Goal: Transaction & Acquisition: Purchase product/service

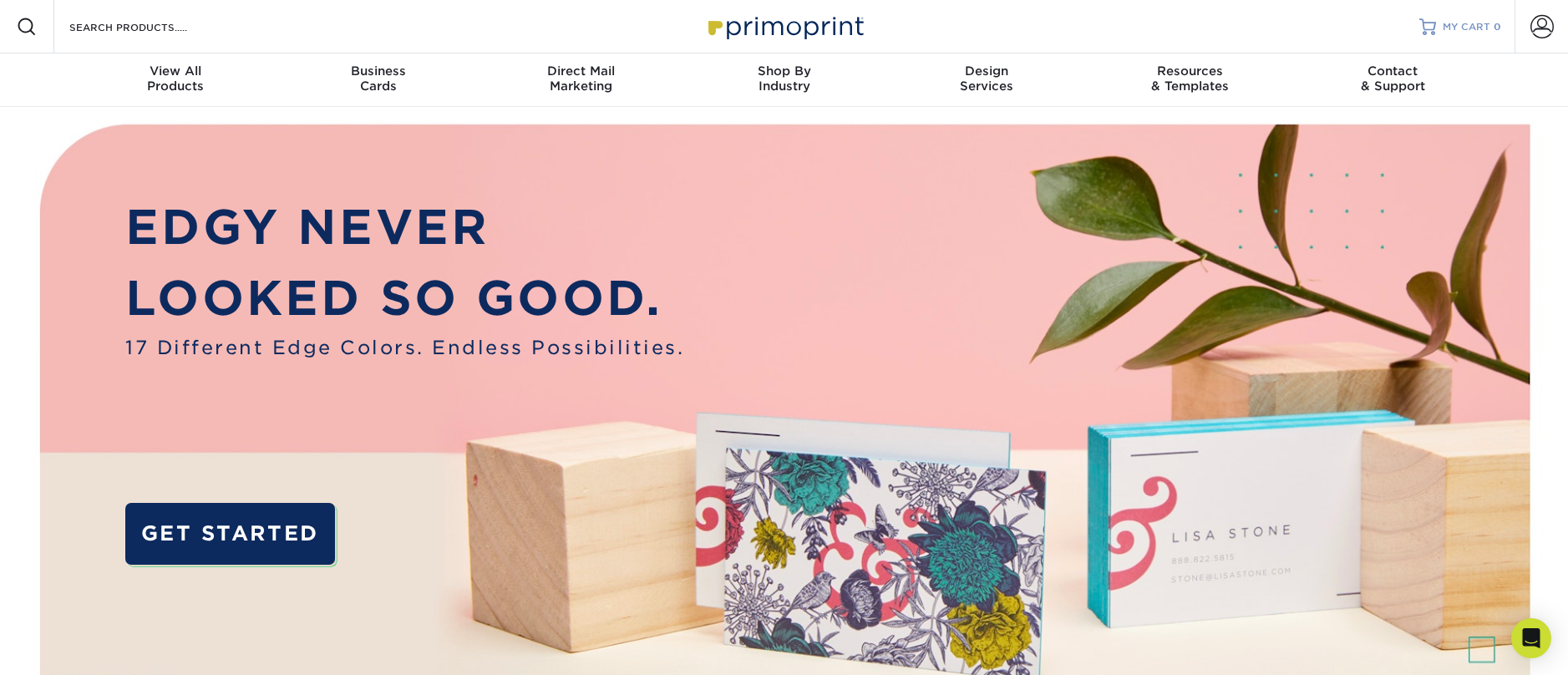
click at [1434, 29] on div at bounding box center [1428, 26] width 17 height 17
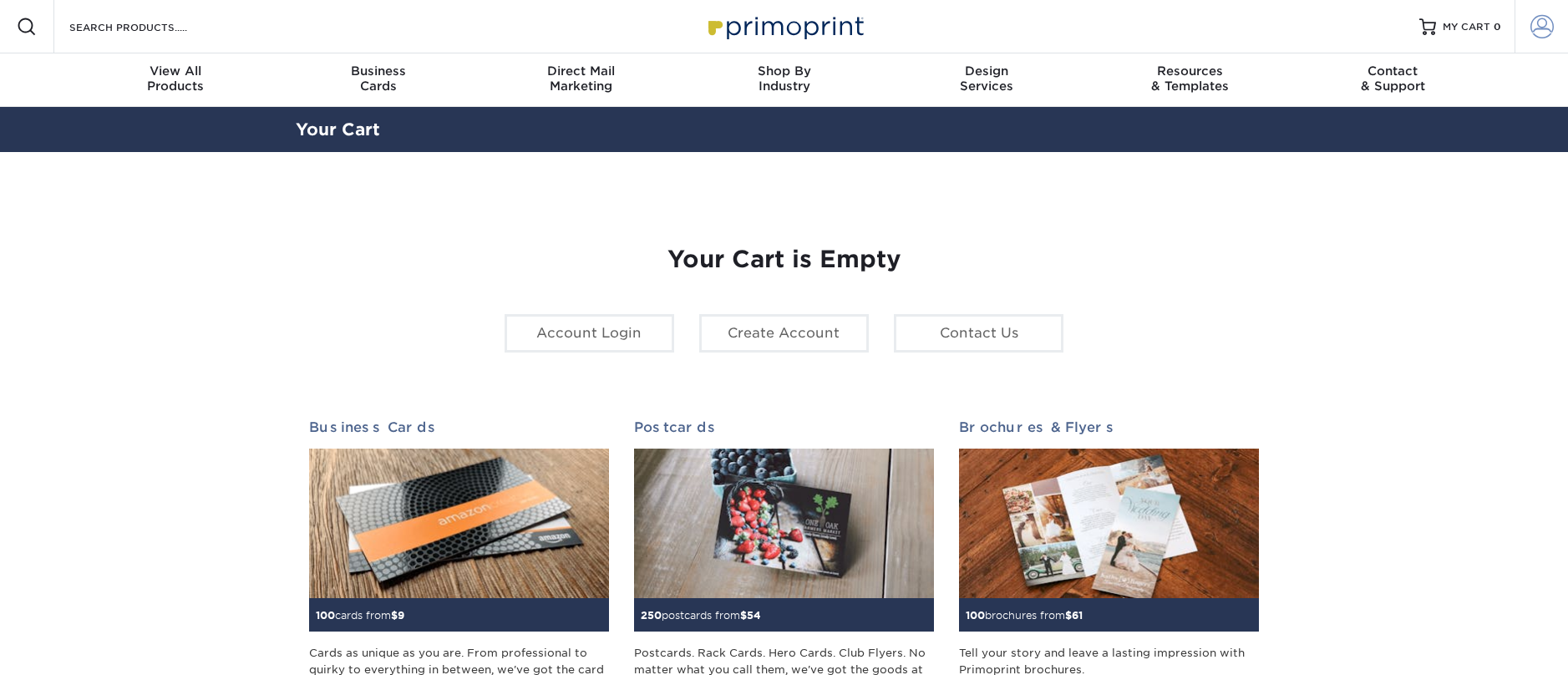
type input "[PERSON_NAME][EMAIL_ADDRESS][DOMAIN_NAME]"
drag, startPoint x: 1565, startPoint y: 21, endPoint x: 1539, endPoint y: 26, distance: 26.5
click at [1565, 21] on link "Account" at bounding box center [1542, 26] width 54 height 54
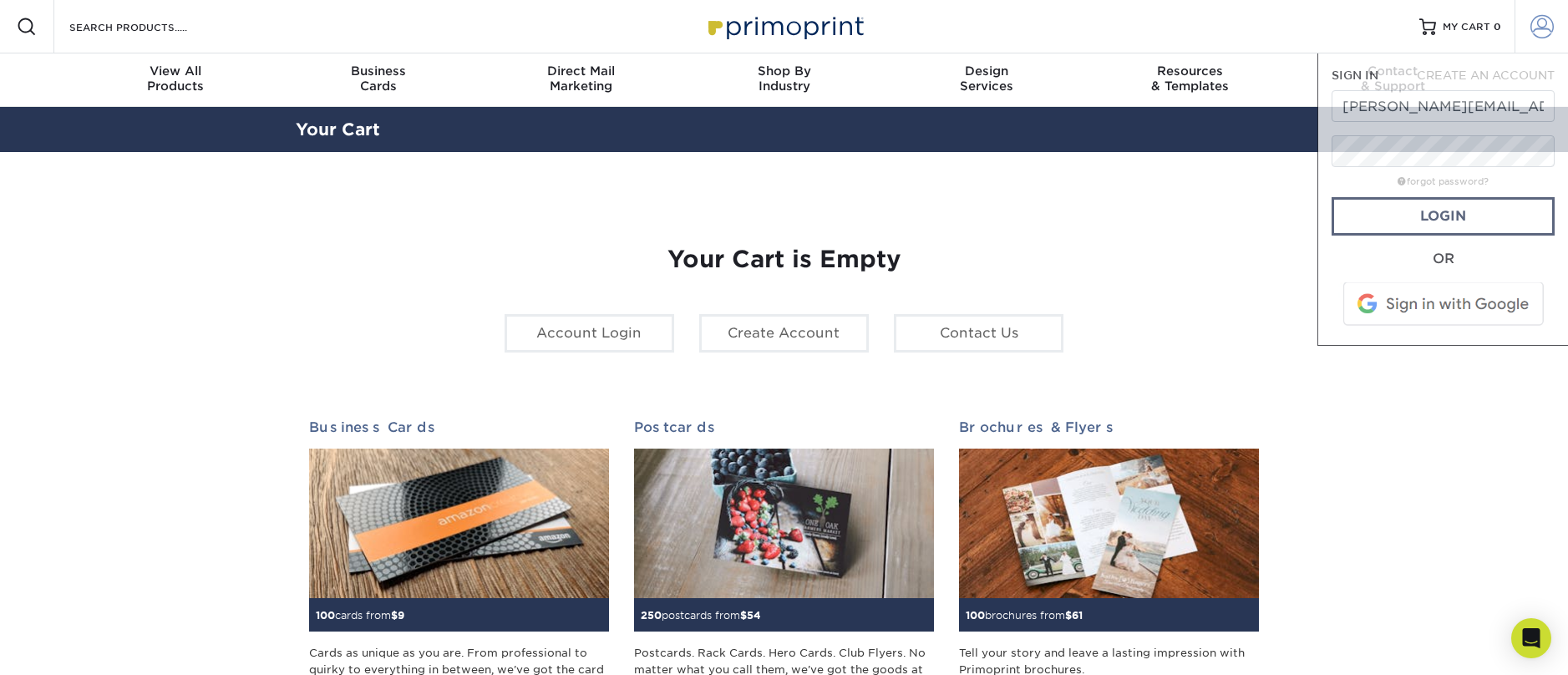
click at [1539, 26] on span at bounding box center [1543, 26] width 24 height 24
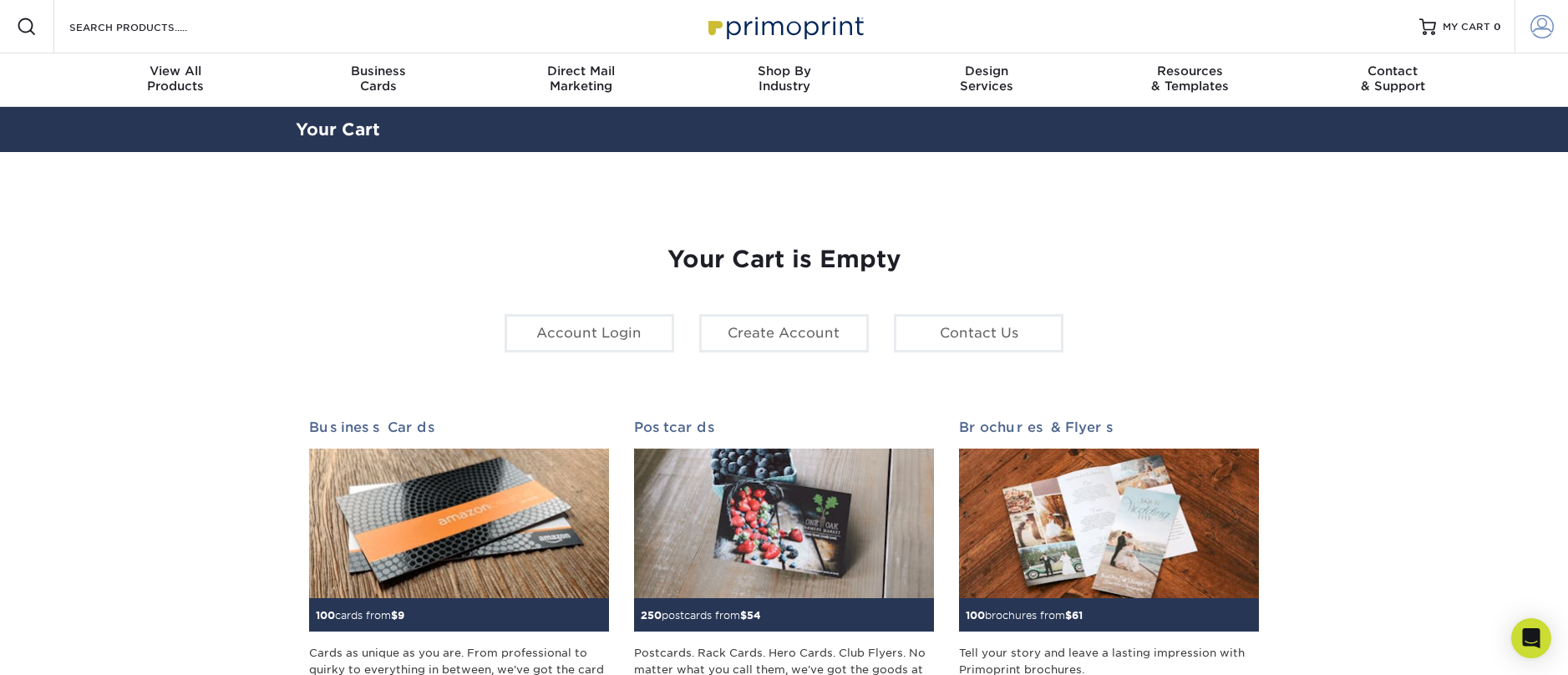
click at [1539, 26] on span at bounding box center [1543, 26] width 24 height 24
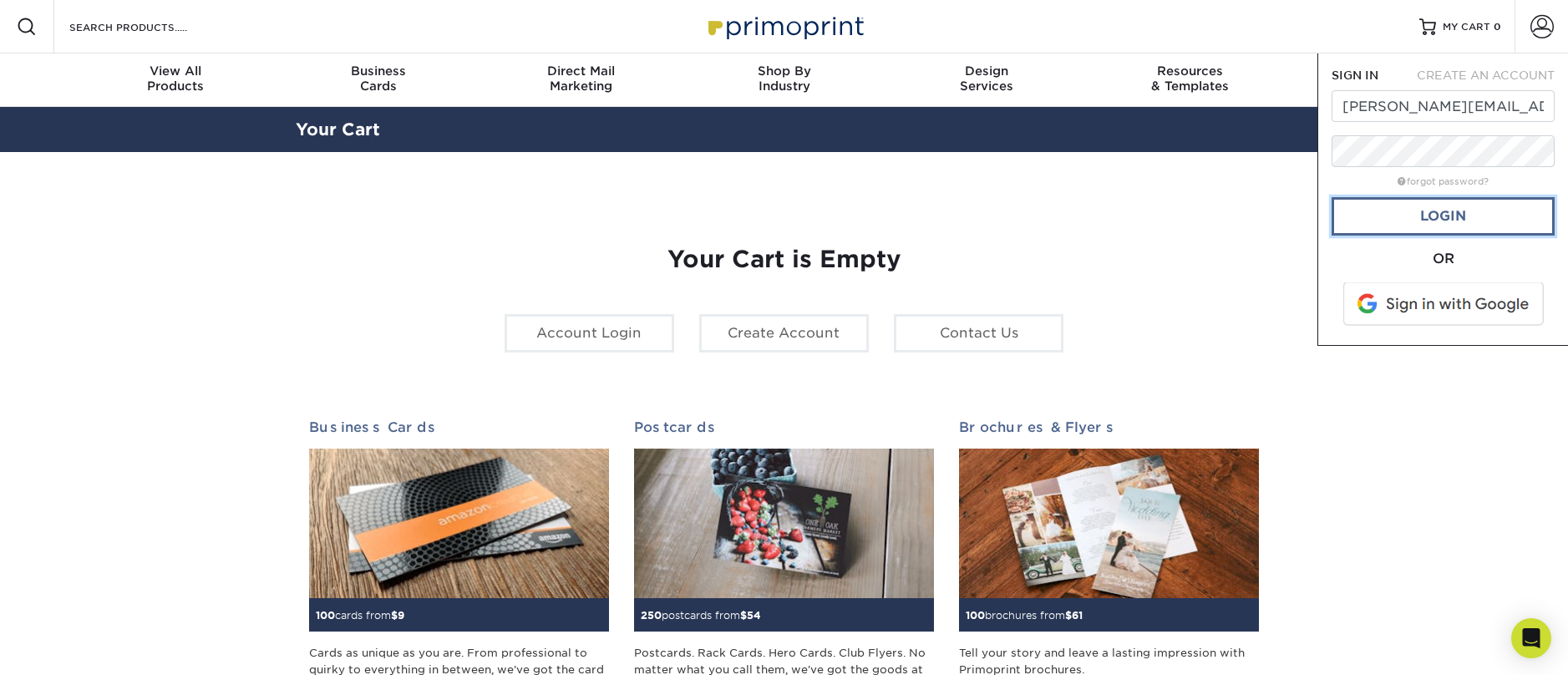
click at [1436, 223] on link "Login" at bounding box center [1442, 216] width 223 height 38
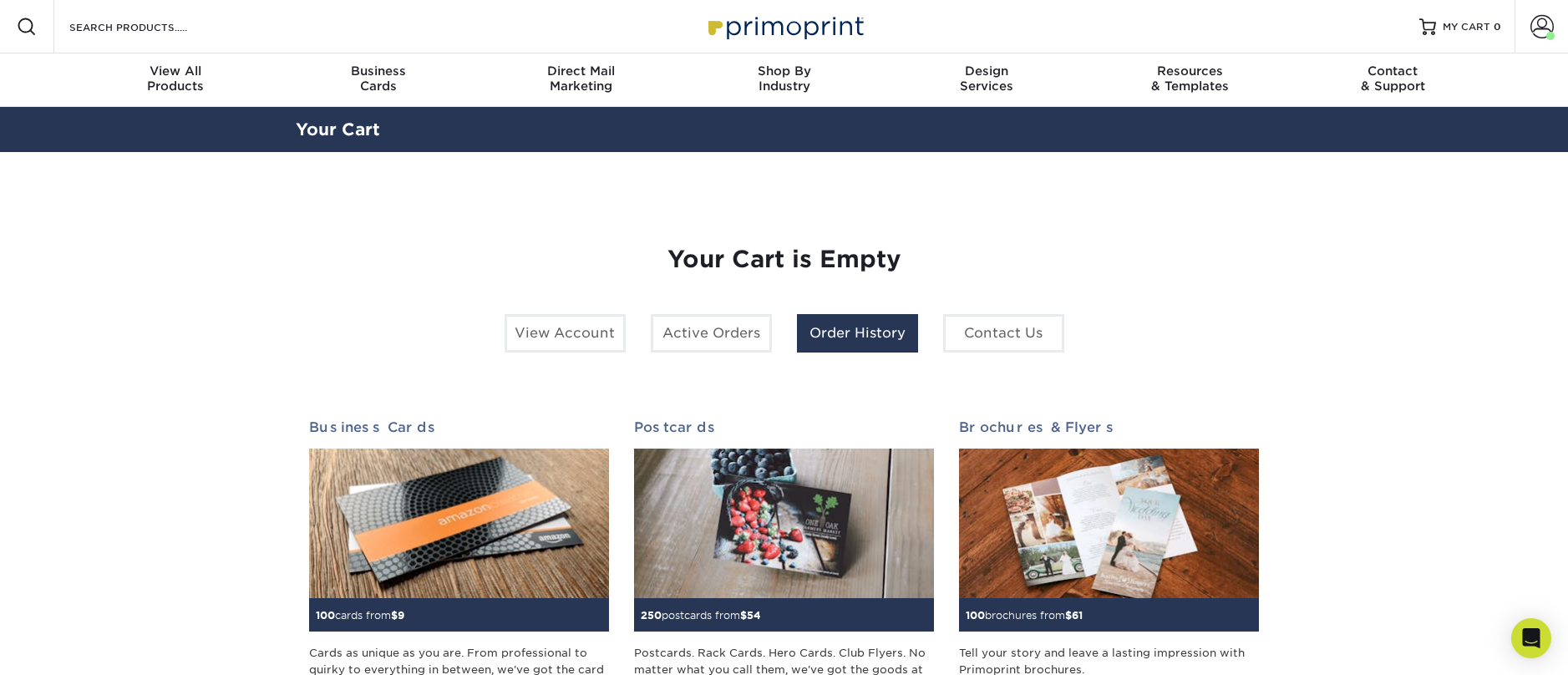
click at [848, 333] on link "Order History" at bounding box center [858, 333] width 122 height 38
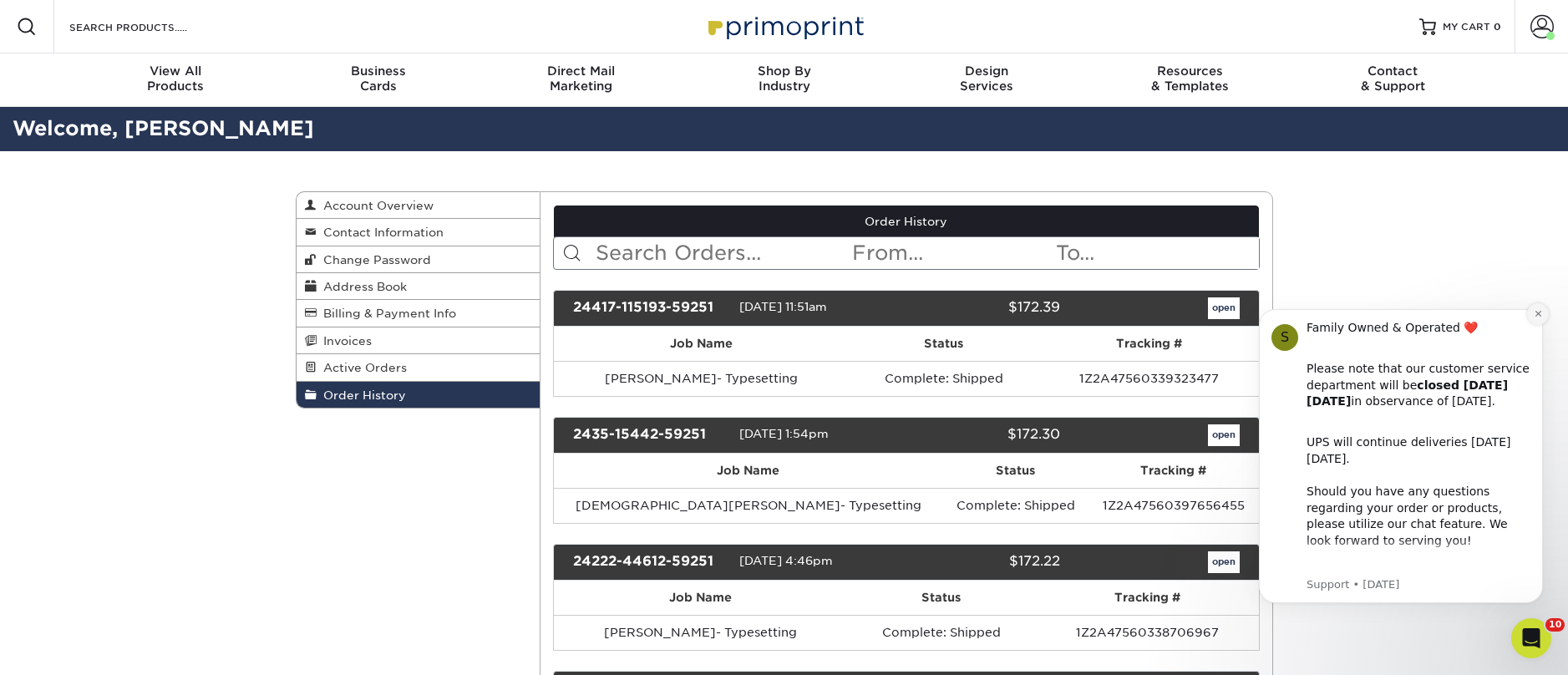
click at [1539, 314] on icon "Dismiss notification" at bounding box center [1538, 314] width 6 height 6
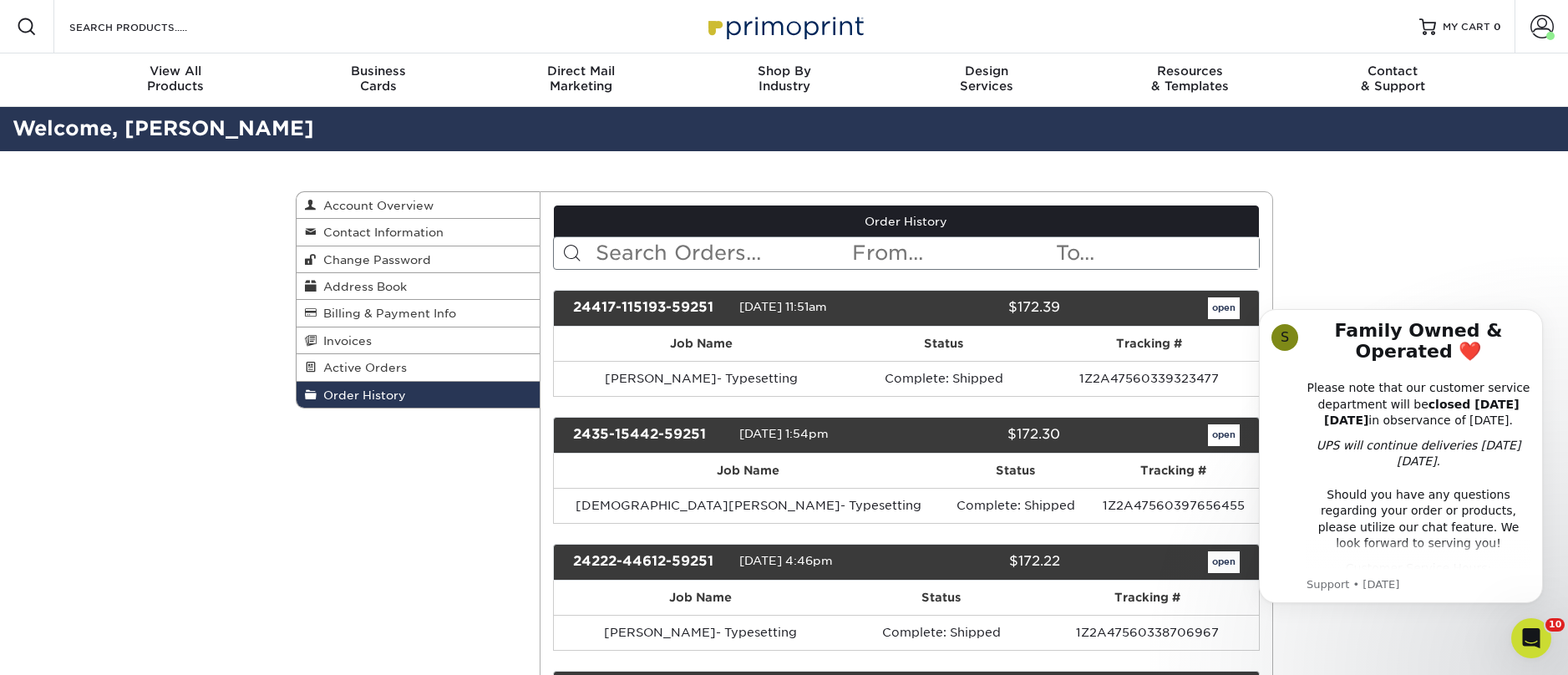
click at [1143, 339] on th "Tracking #" at bounding box center [1149, 343] width 220 height 34
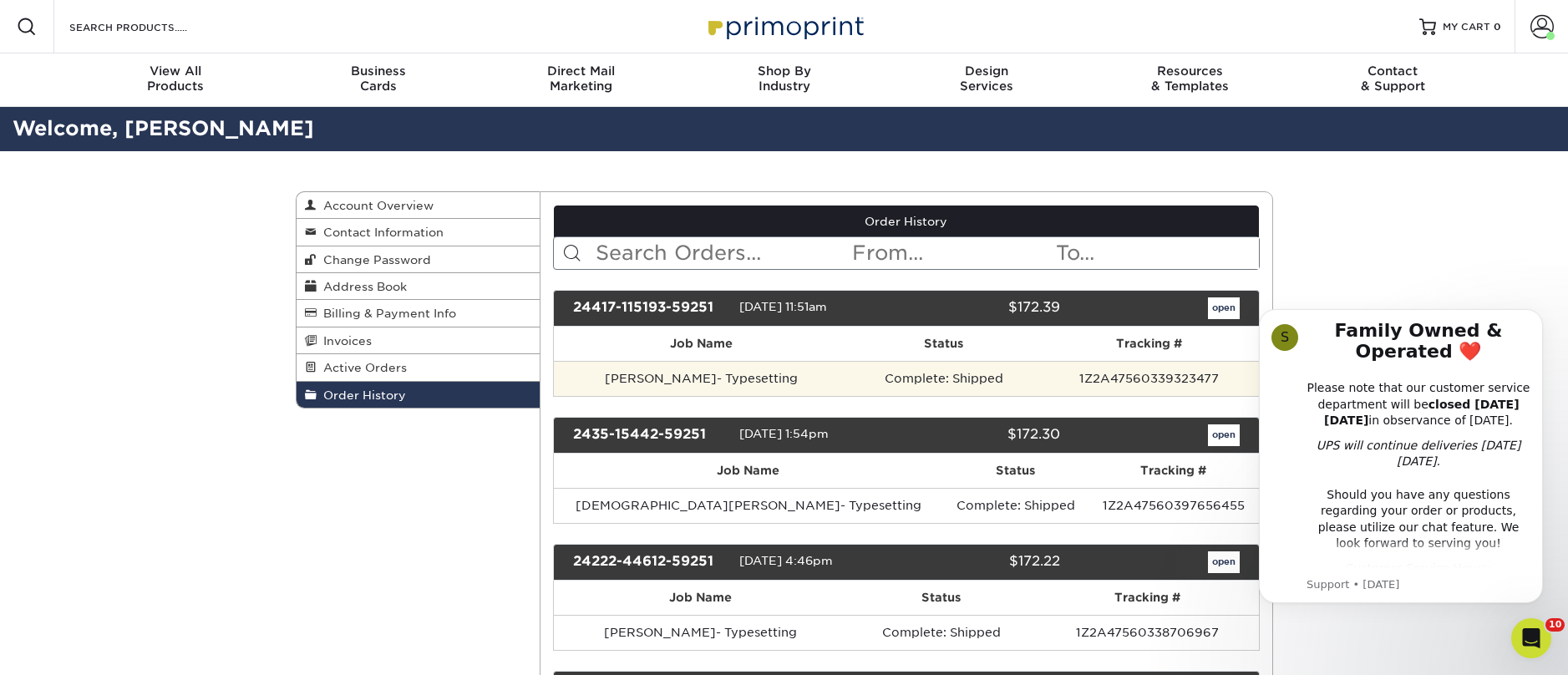
click at [1140, 382] on td "1Z2A47560339323477" at bounding box center [1149, 379] width 220 height 35
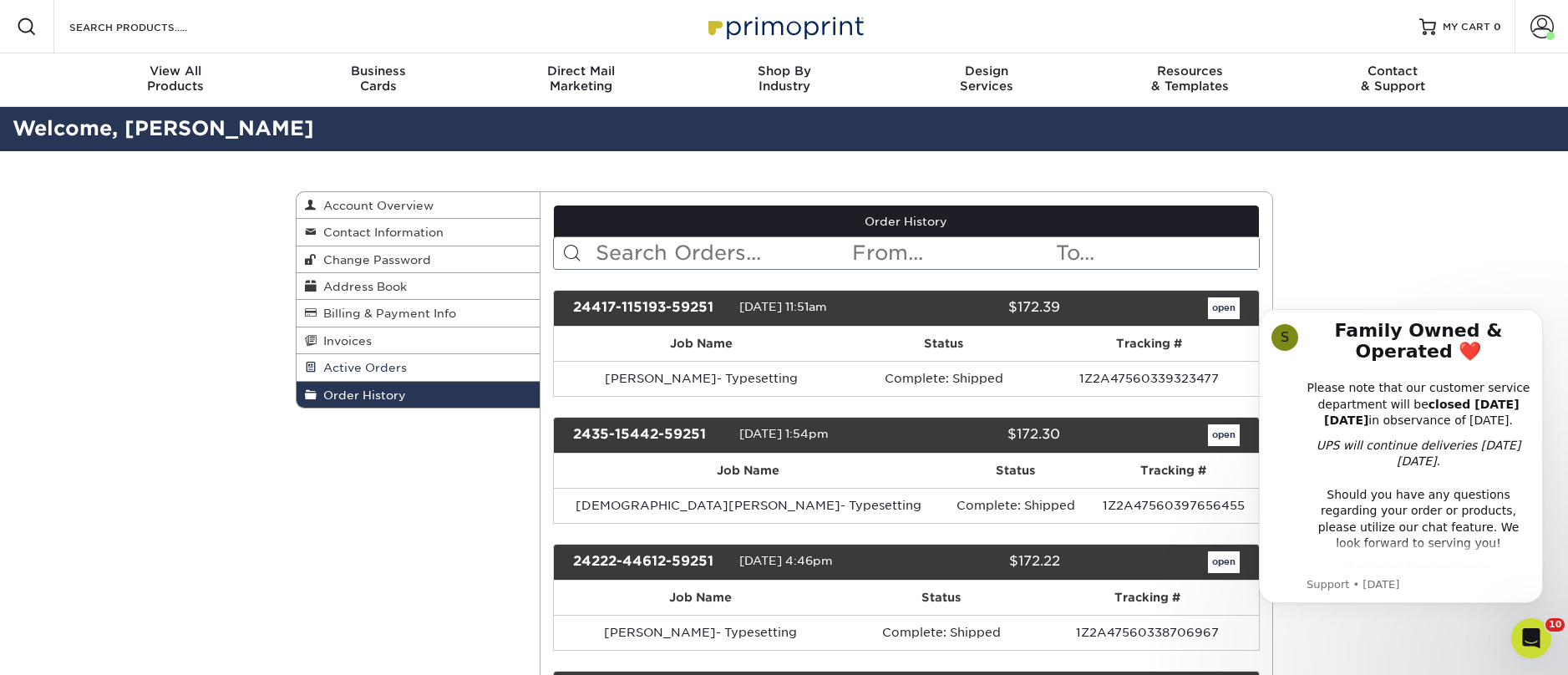
click at [353, 372] on span "Active Orders" at bounding box center [362, 368] width 90 height 14
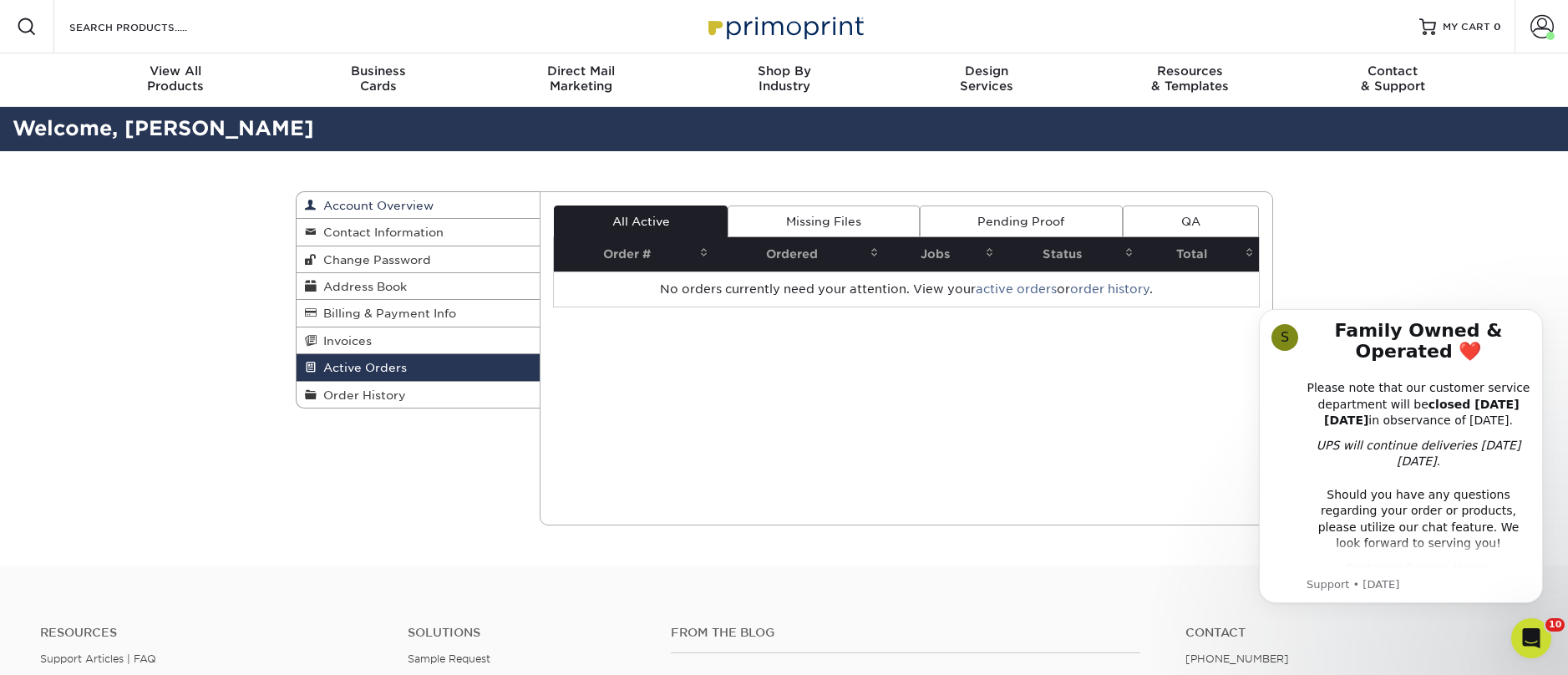
click at [353, 206] on span "Account Overview" at bounding box center [375, 206] width 117 height 14
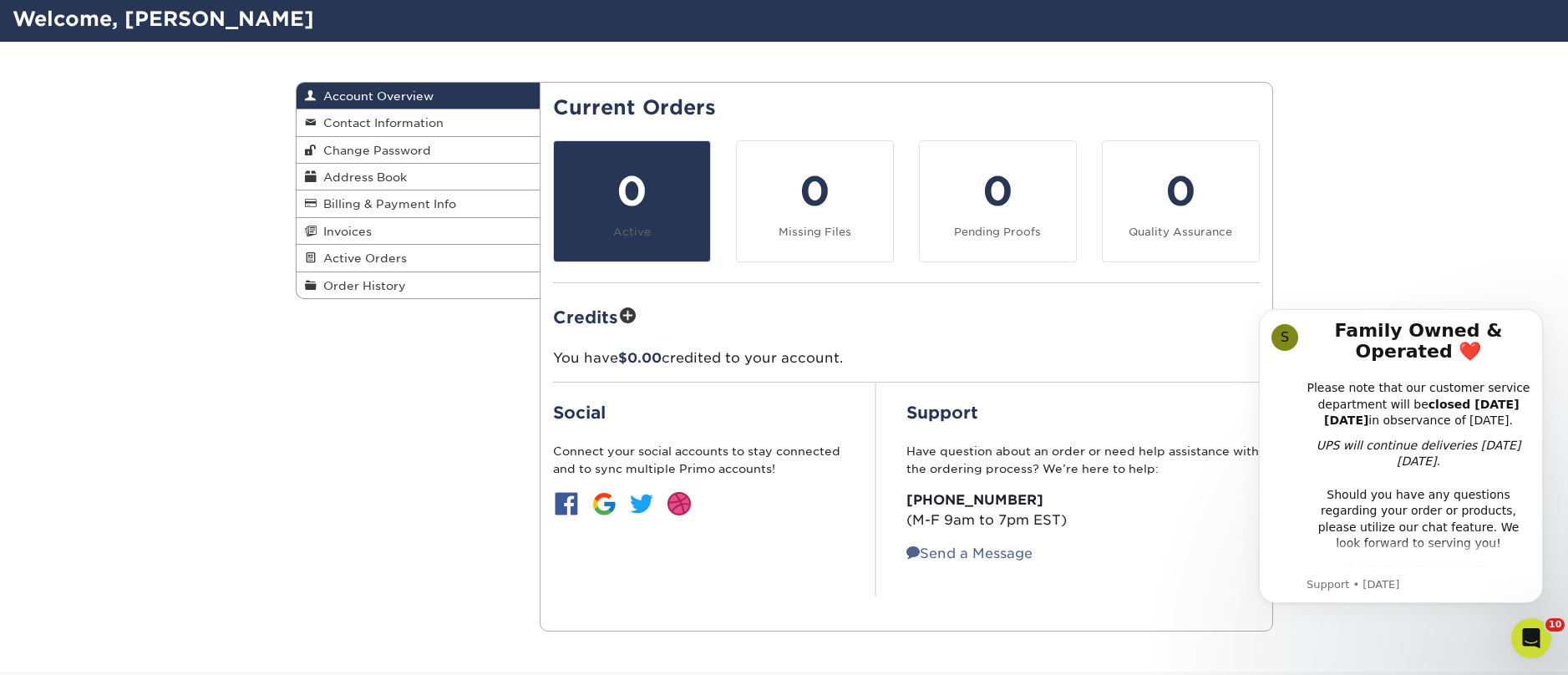
scroll to position [42, 0]
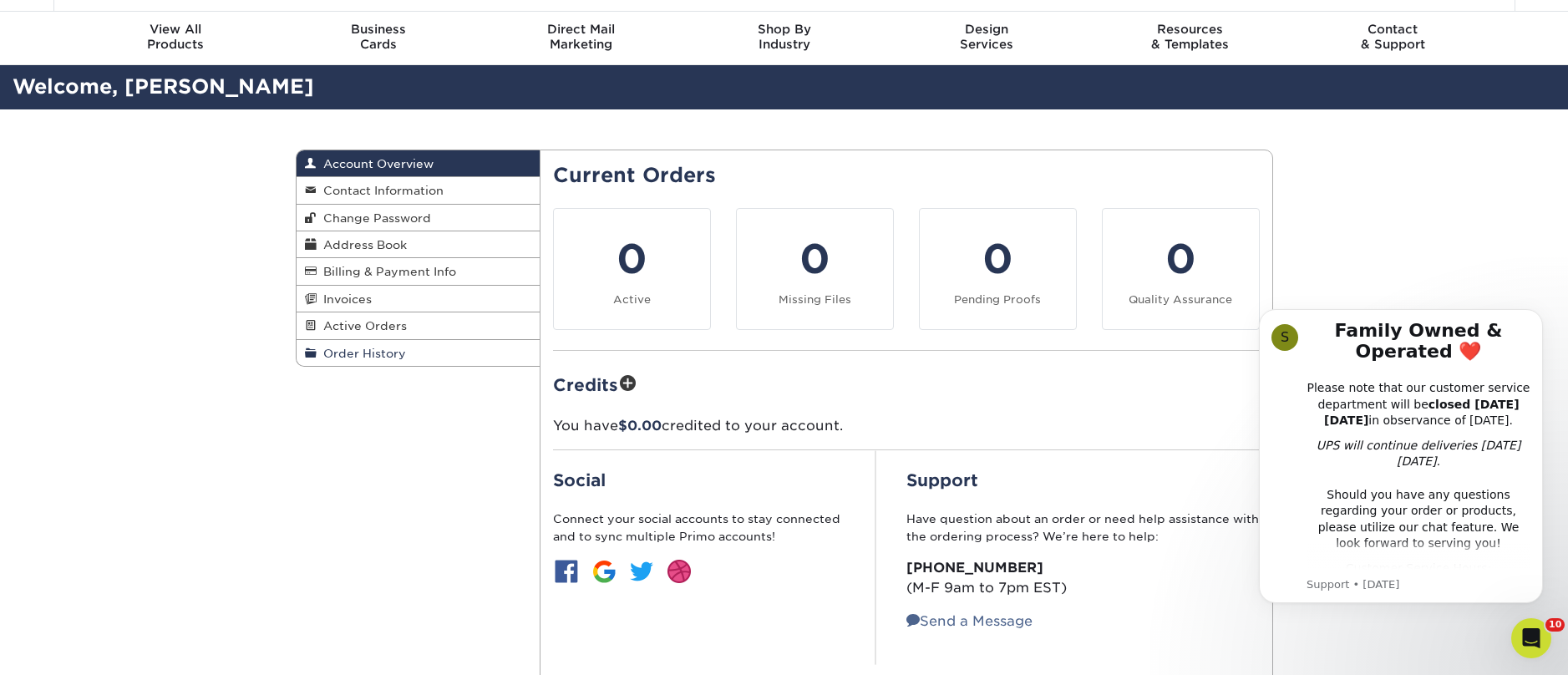
click at [356, 353] on span "Order History" at bounding box center [361, 354] width 89 height 14
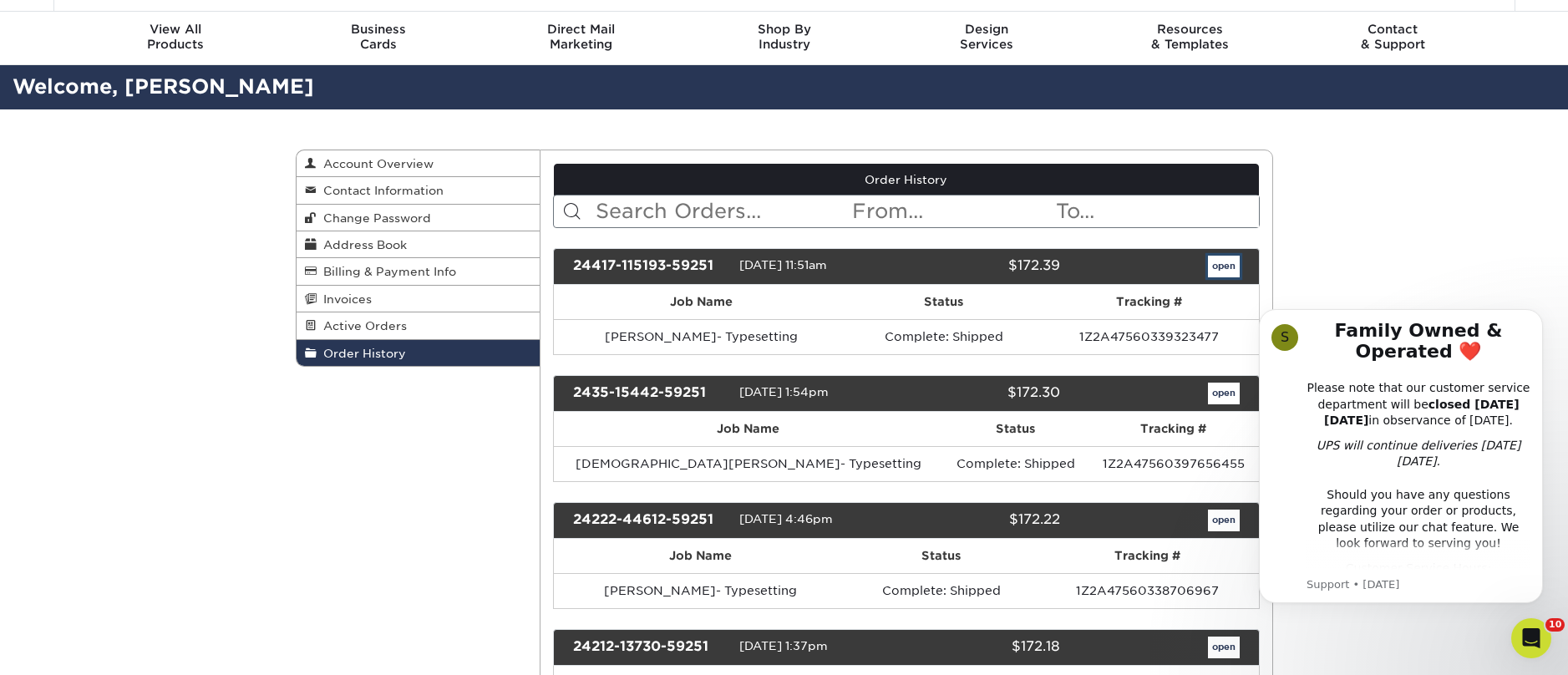
click at [1229, 264] on link "open" at bounding box center [1224, 267] width 31 height 22
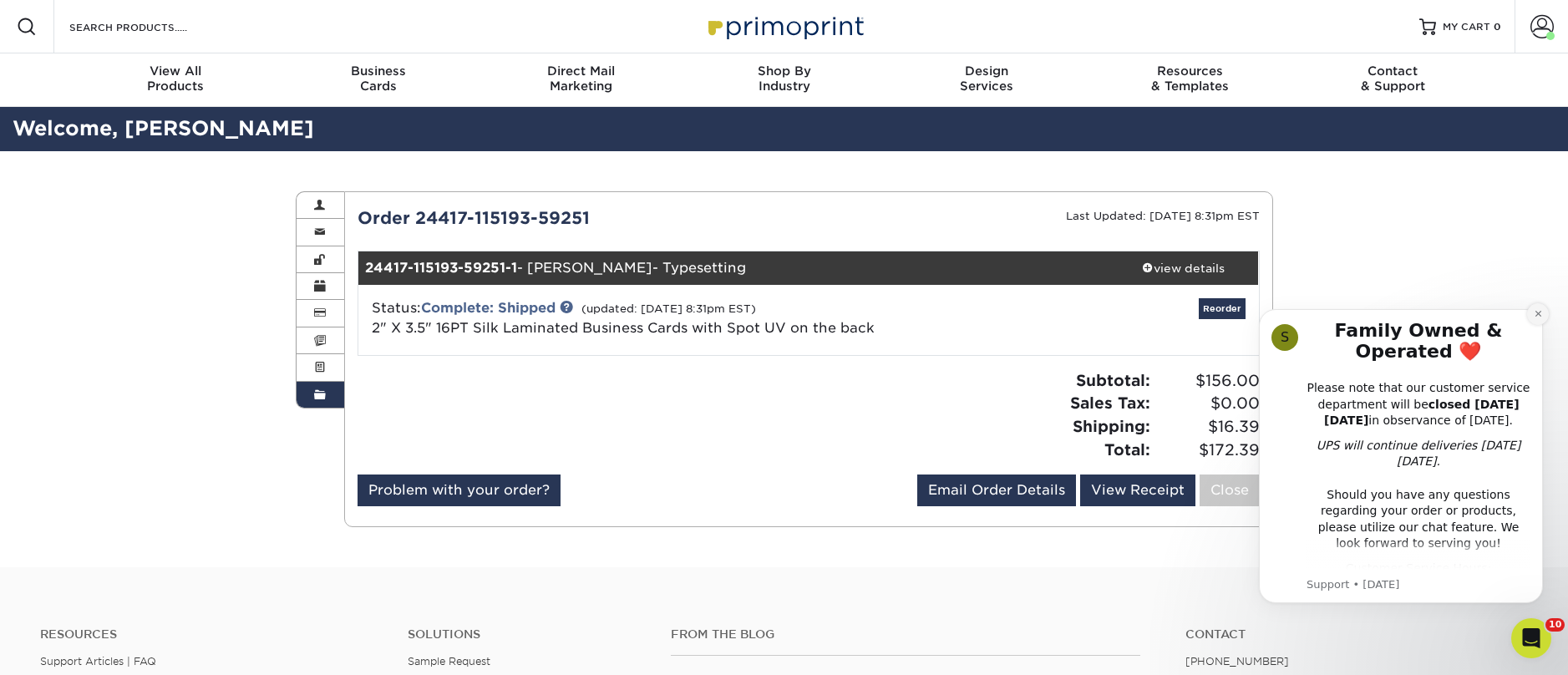
click at [1540, 315] on icon "Dismiss notification" at bounding box center [1538, 314] width 6 height 6
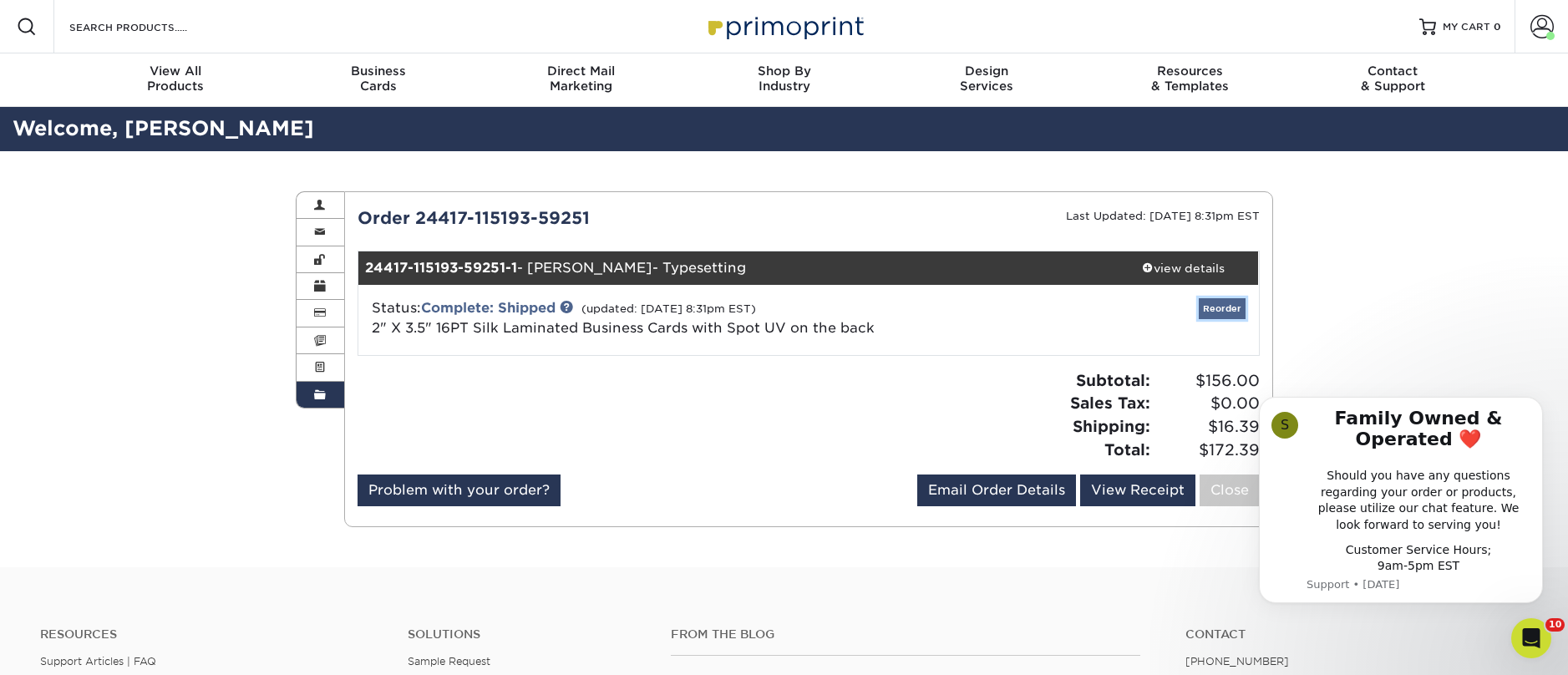
click at [1217, 307] on link "Reorder" at bounding box center [1223, 308] width 47 height 21
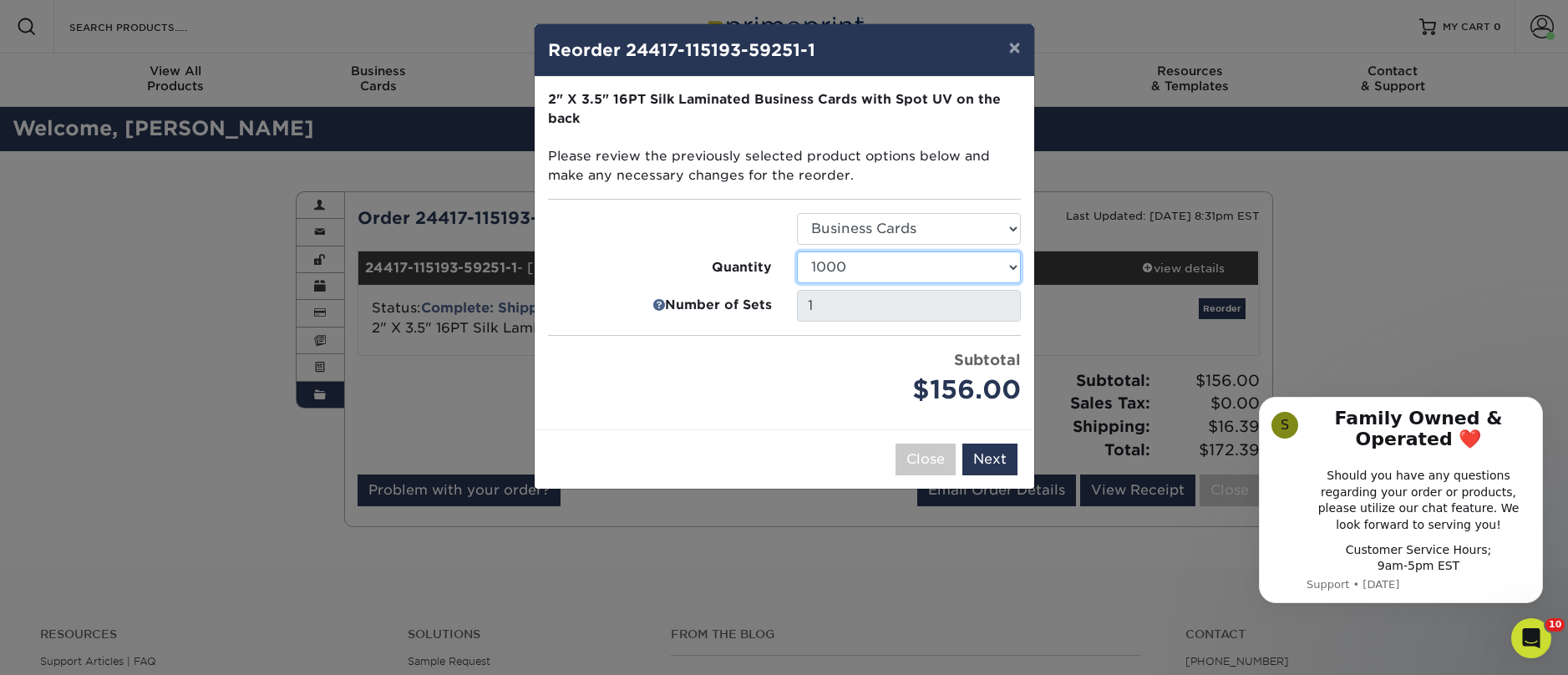
click at [1009, 263] on select "500 1000 2500 5000 10000" at bounding box center [909, 267] width 224 height 31
click at [946, 251] on select "500 1000 2500 5000 10000" at bounding box center [909, 267] width 224 height 31
select select "52e3d710-0e8f-4d4d-8560-7d4d8655be69"
click at [1337, 284] on div "× Reorder 24417-115193-59251-1 Please select all options to continue. Only quan…" at bounding box center [784, 338] width 1568 height 675
